Goal: Information Seeking & Learning: Learn about a topic

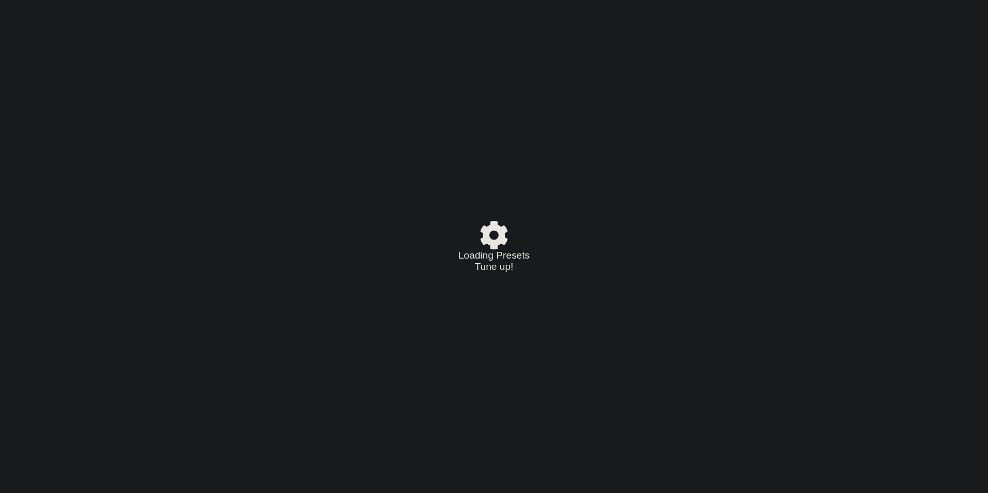
select select "/023927597434"
select select "Eb"
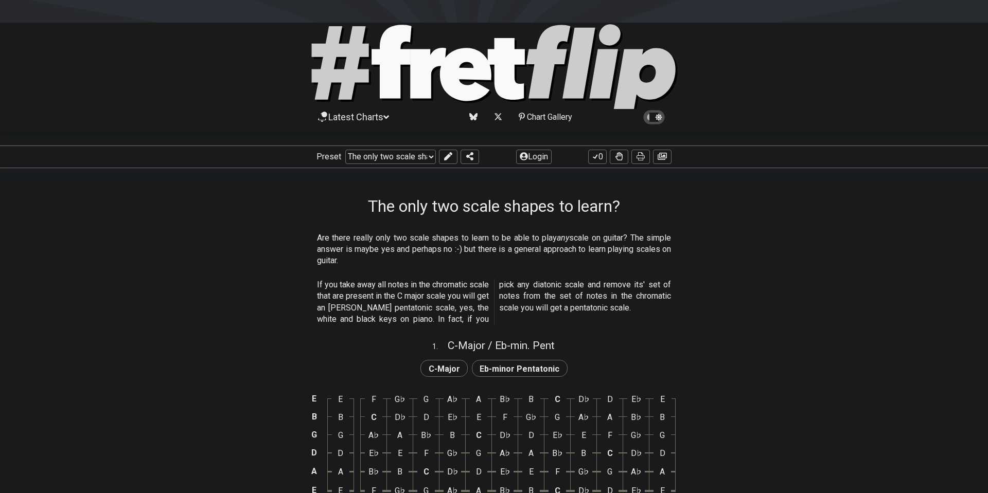
select select "/02254235231"
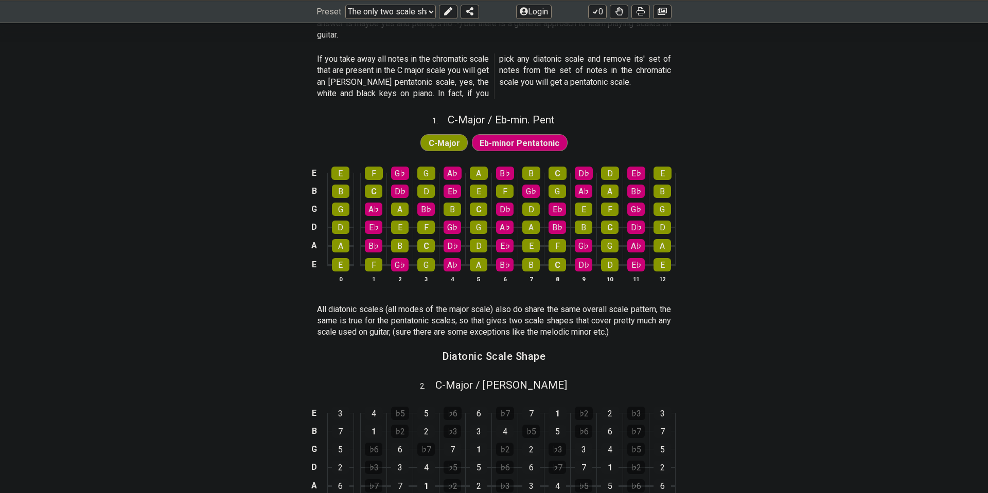
scroll to position [258, 0]
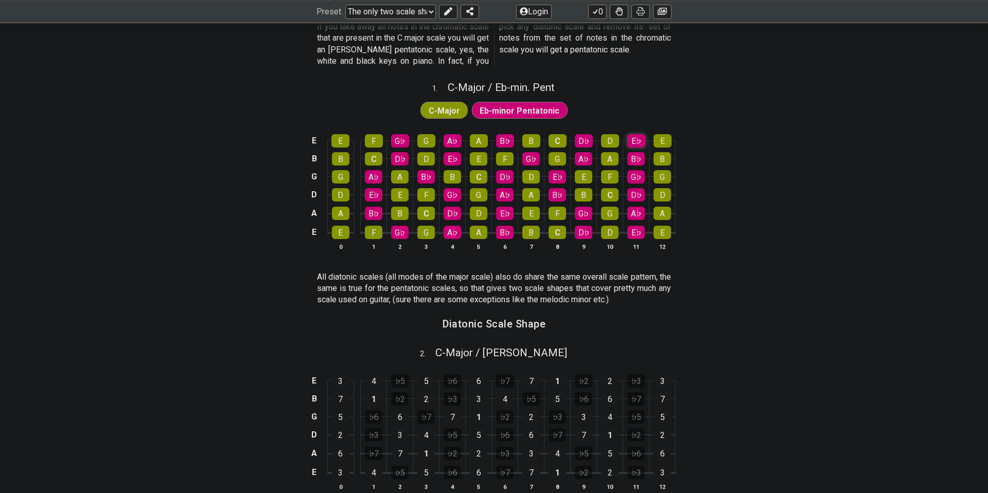
click at [634, 141] on div "E♭" at bounding box center [636, 140] width 18 height 13
click at [664, 141] on div "E" at bounding box center [662, 140] width 18 height 13
click at [613, 141] on div "D" at bounding box center [610, 140] width 18 height 13
click at [637, 142] on div "E♭" at bounding box center [636, 140] width 18 height 13
click at [612, 142] on div "D" at bounding box center [610, 140] width 18 height 13
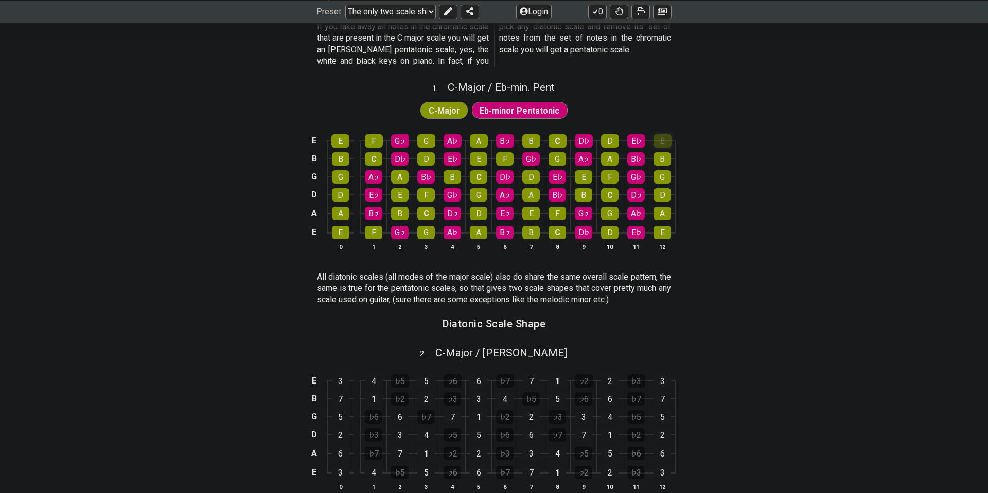
click at [665, 142] on div "E" at bounding box center [662, 140] width 18 height 13
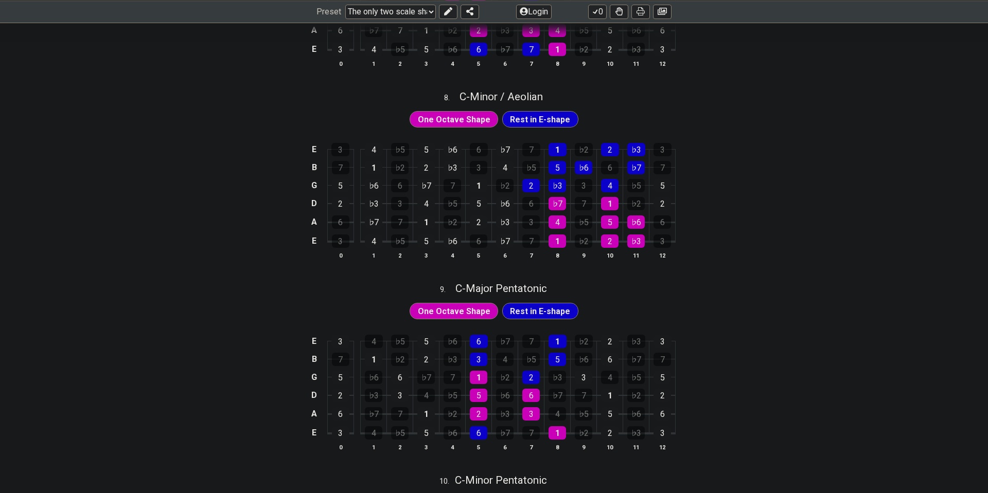
scroll to position [1673, 0]
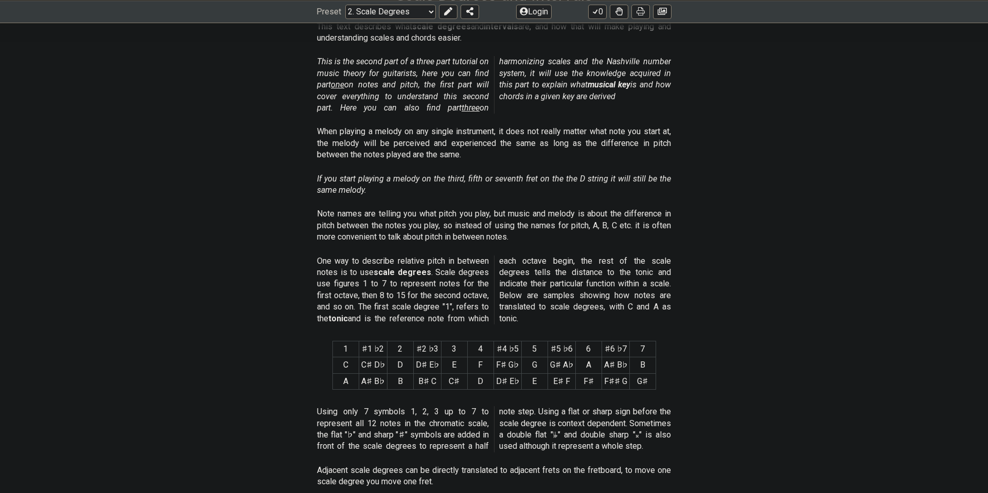
scroll to position [85, 0]
